Goal: Communication & Community: Share content

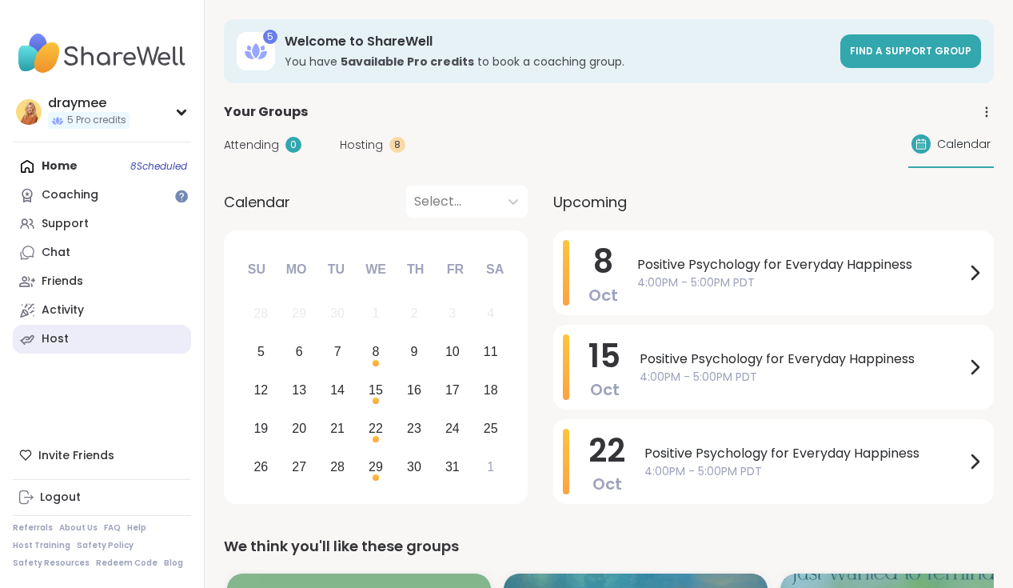
click at [63, 336] on div "Host" at bounding box center [55, 339] width 27 height 16
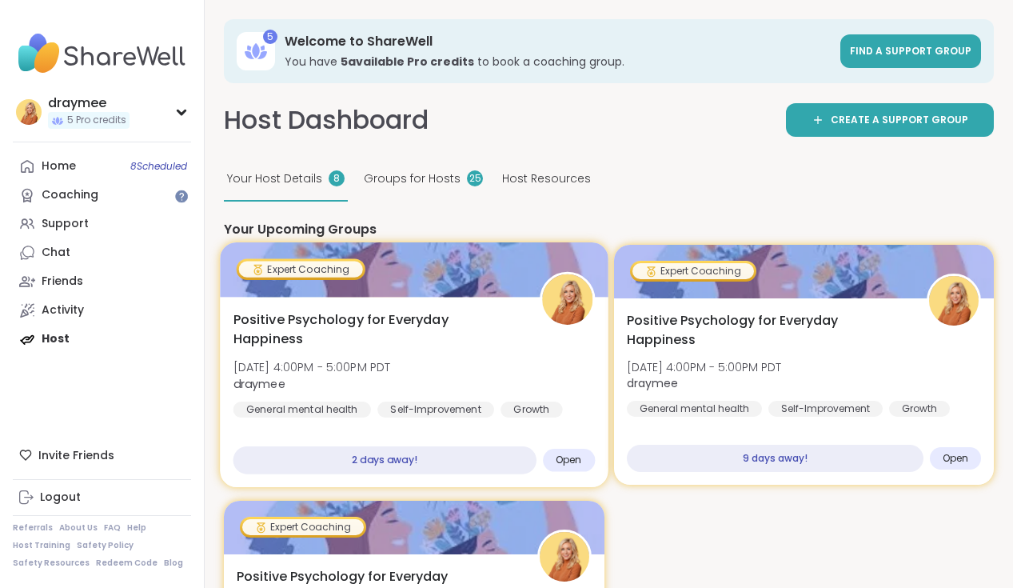
click at [394, 281] on div at bounding box center [414, 269] width 388 height 54
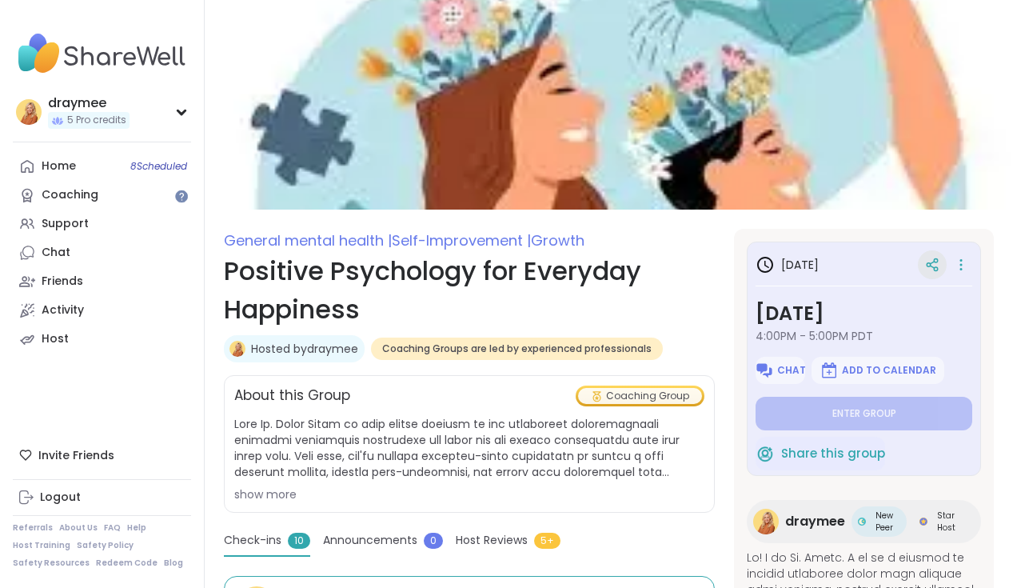
click at [933, 268] on icon at bounding box center [932, 266] width 4 height 2
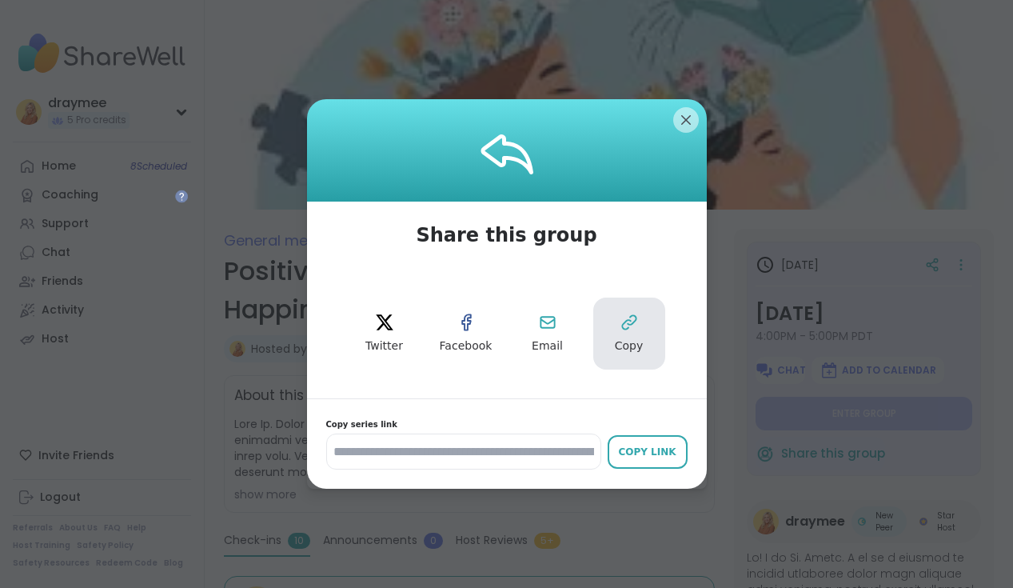
click at [628, 325] on icon at bounding box center [629, 322] width 19 height 19
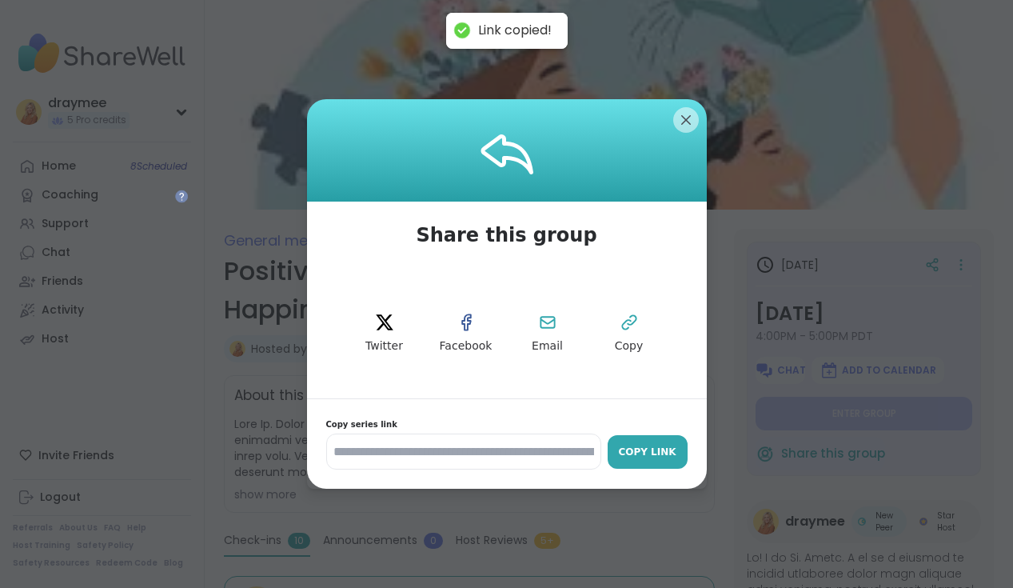
click at [655, 451] on div "Copy Link" at bounding box center [648, 452] width 64 height 14
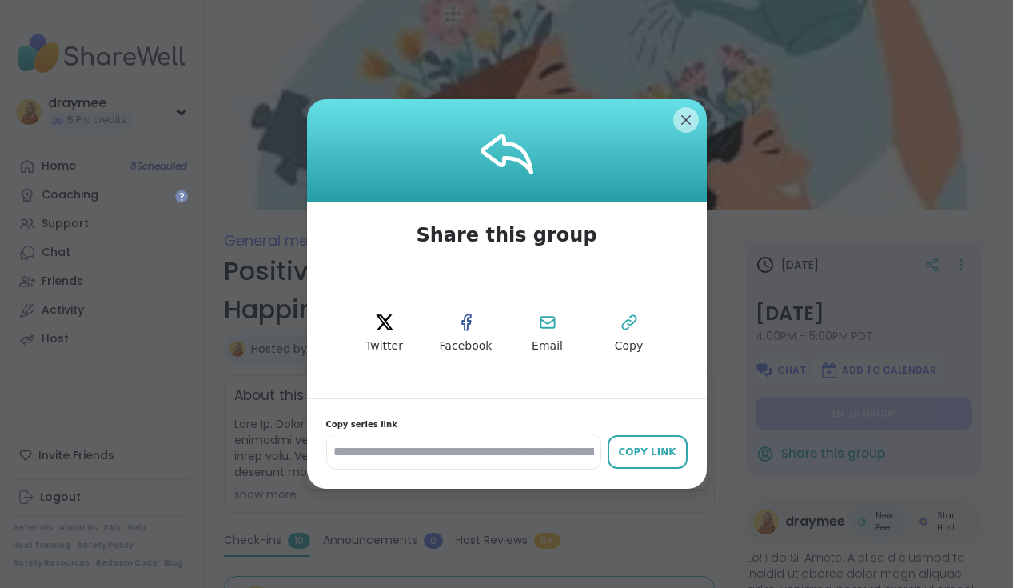
type textarea "*"
